Goal: Find specific page/section: Find specific page/section

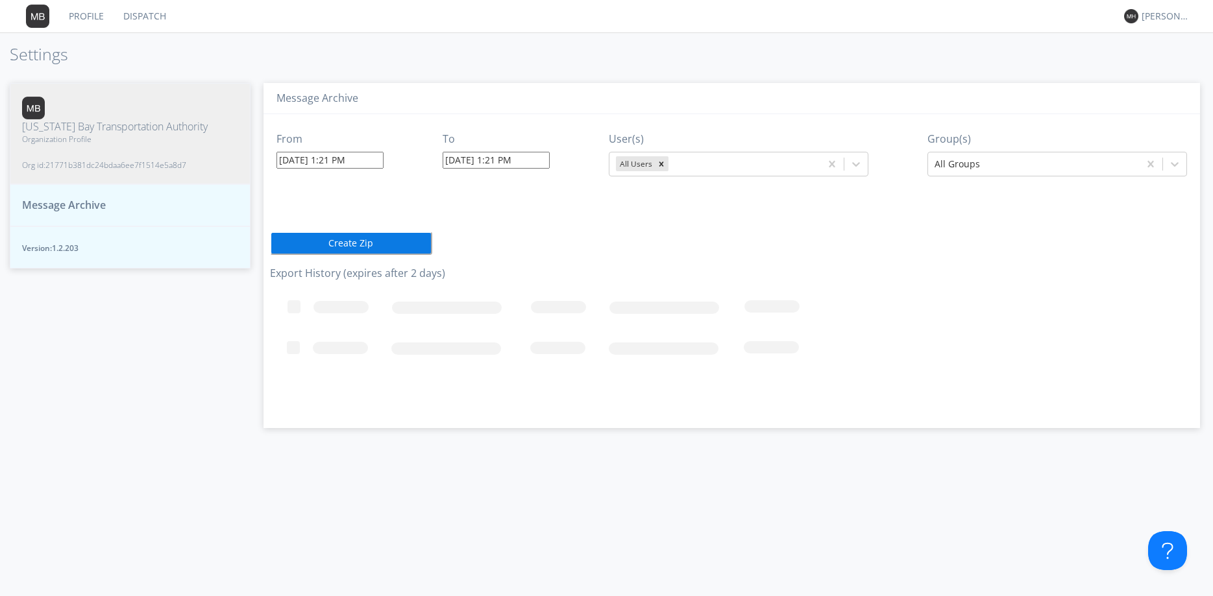
click at [75, 198] on span "Message Archive" at bounding box center [64, 205] width 84 height 15
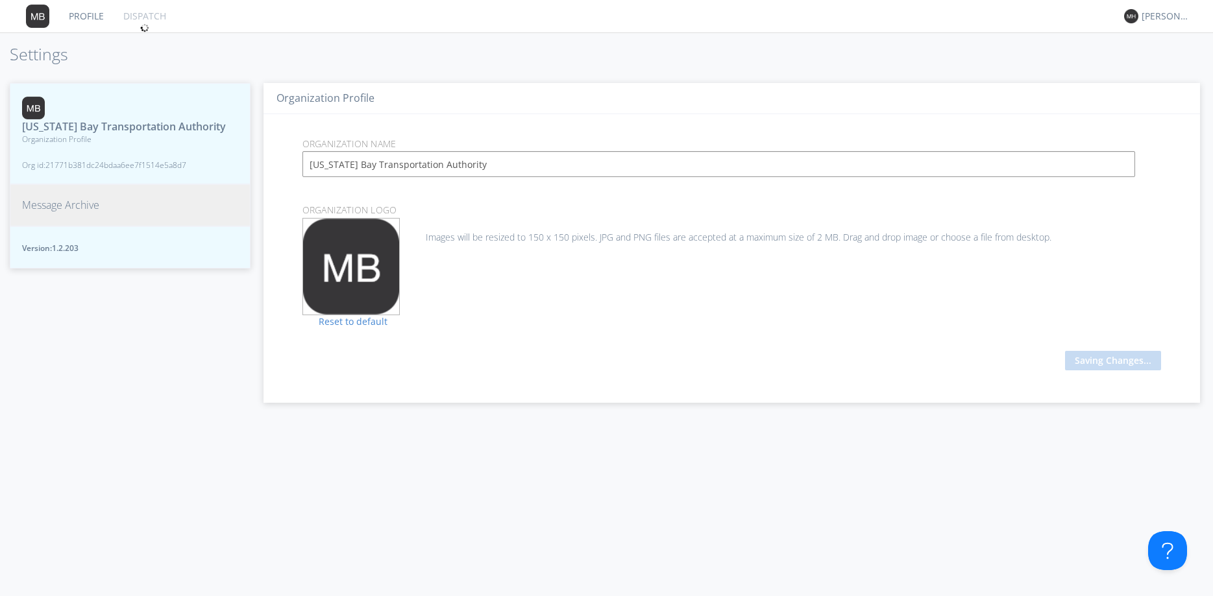
click at [99, 211] on span "Message Archive" at bounding box center [60, 205] width 77 height 15
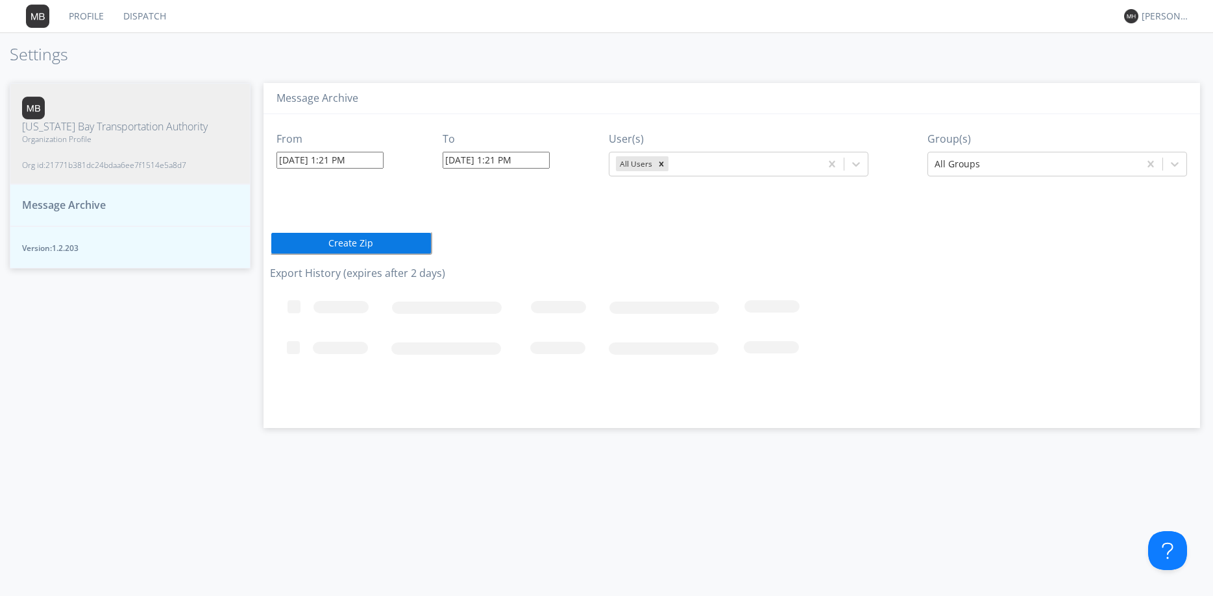
click at [158, 21] on link "Dispatch" at bounding box center [145, 16] width 62 height 32
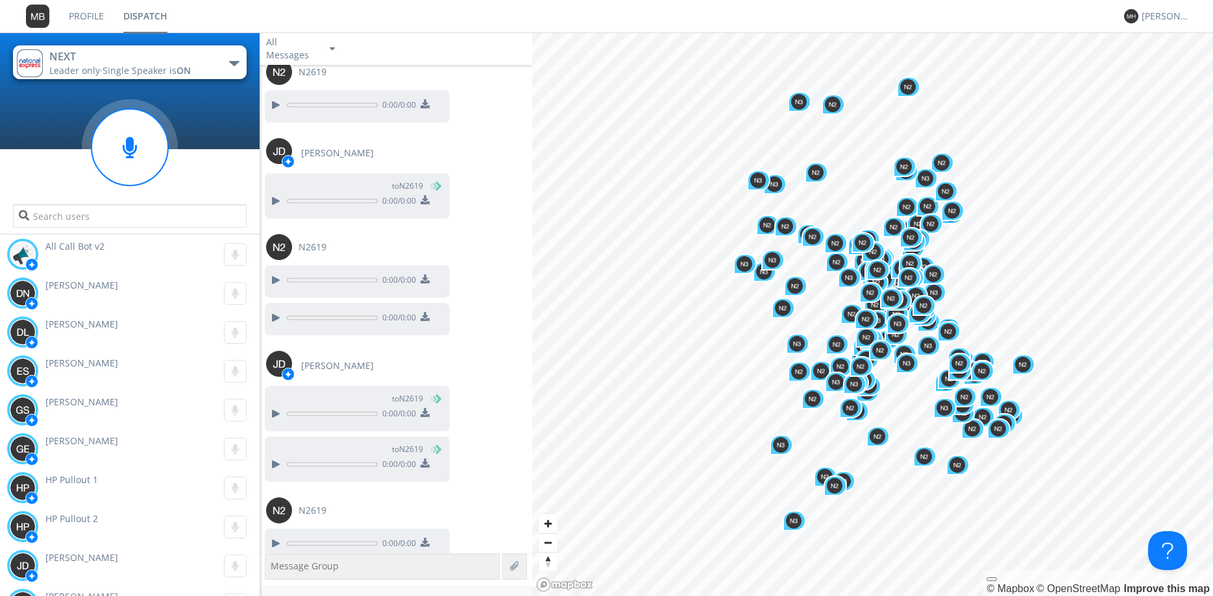
scroll to position [1077, 0]
